Goal: Task Accomplishment & Management: Complete application form

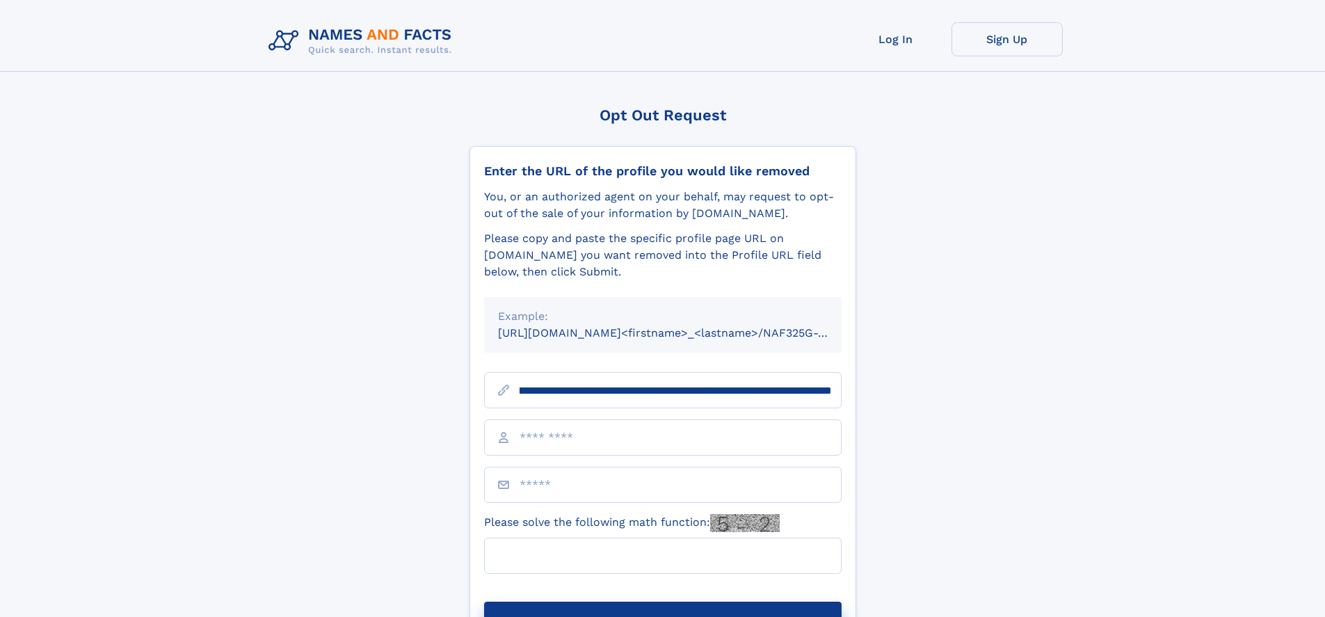
scroll to position [0, 179]
type input "**********"
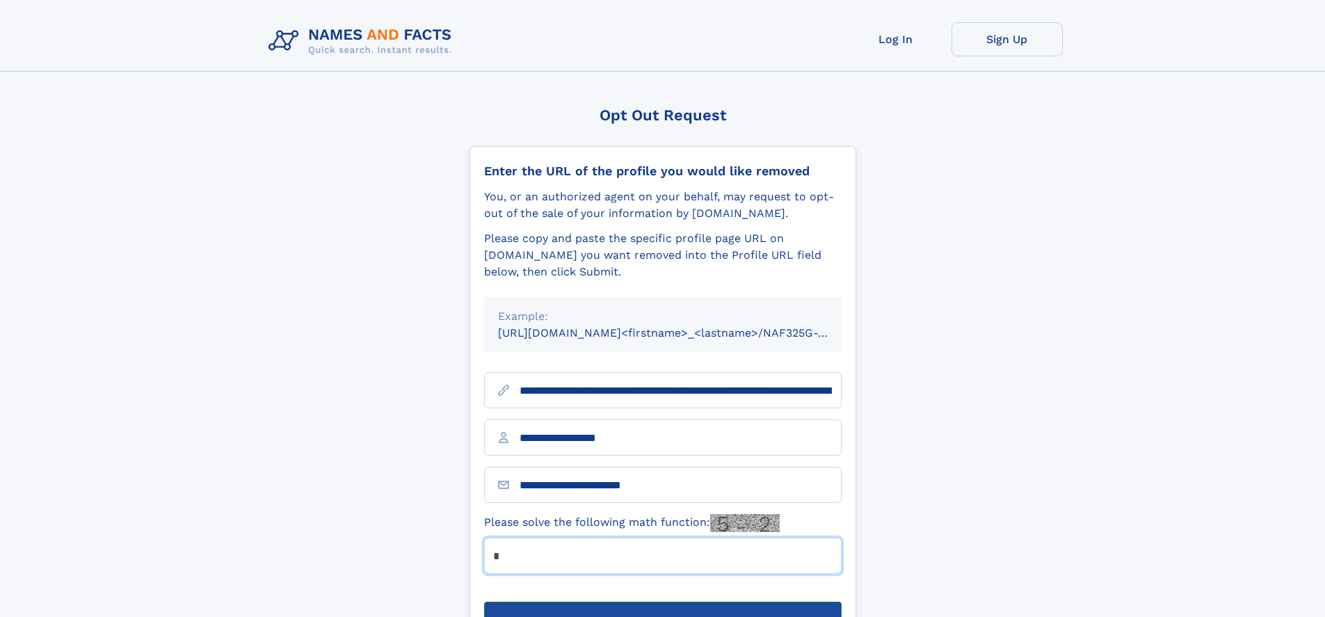
type input "*"
click at [662, 601] on button "Submit Opt Out Request" at bounding box center [662, 623] width 357 height 45
